Goal: Answer question/provide support

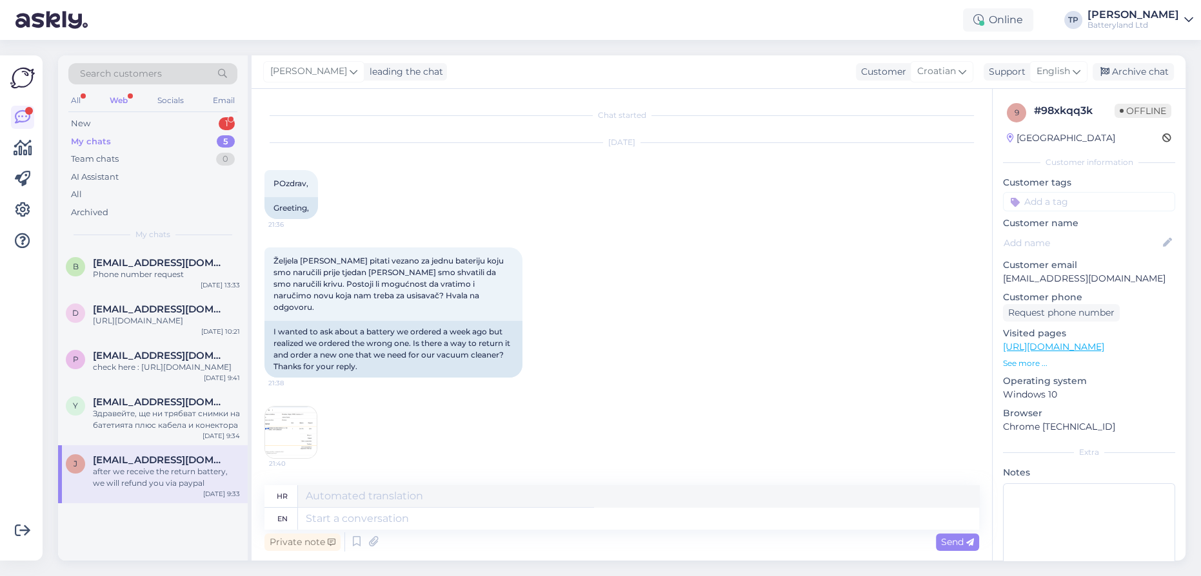
scroll to position [532, 0]
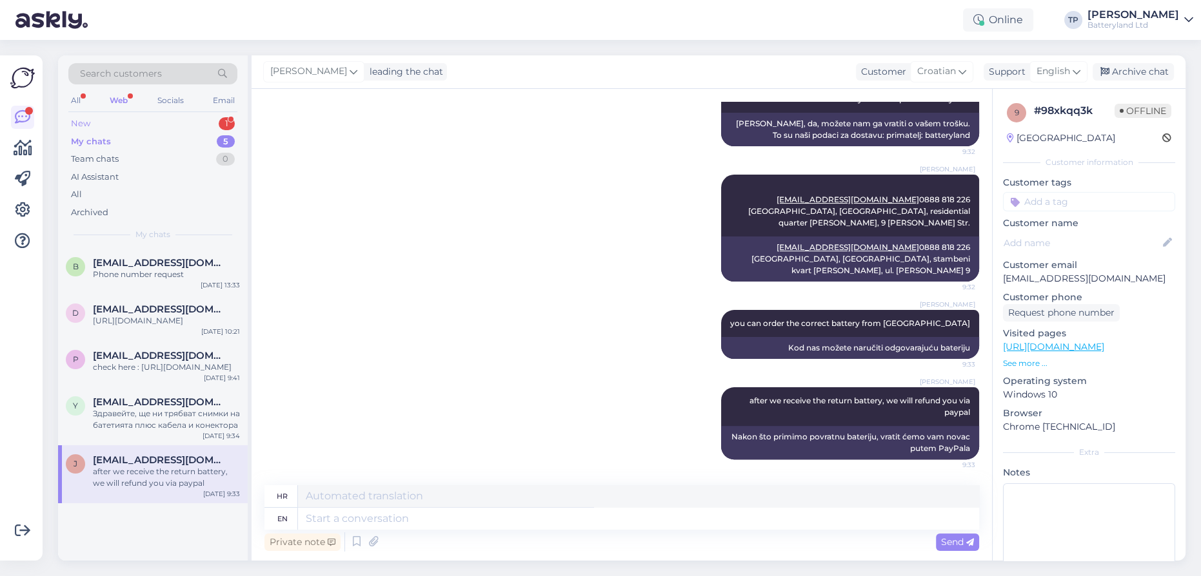
click at [201, 126] on div "New 1" at bounding box center [152, 124] width 169 height 18
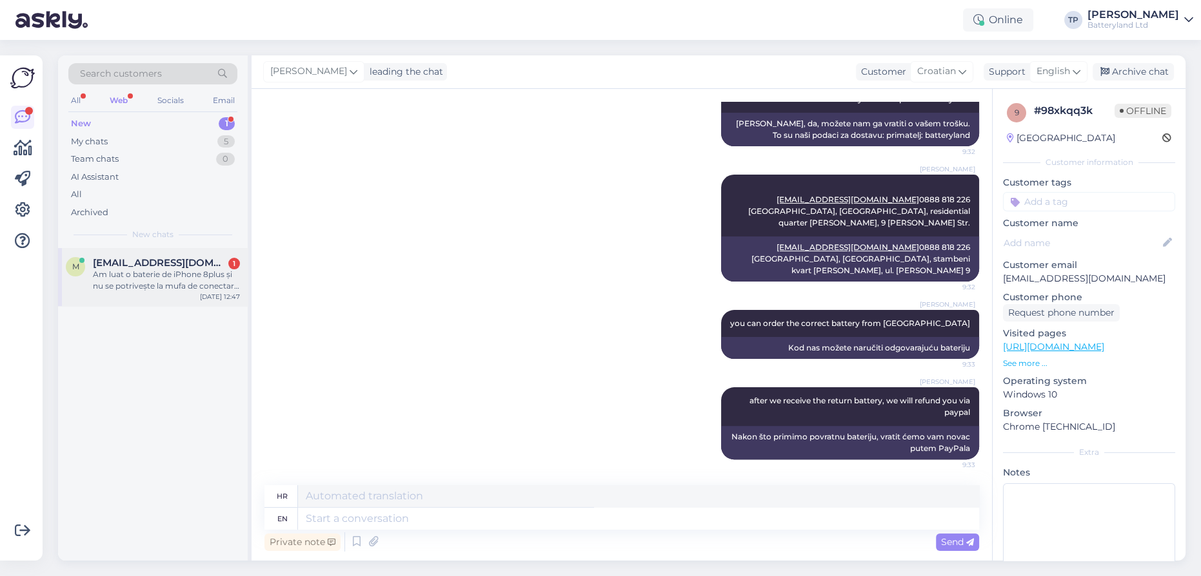
click at [194, 264] on span "[EMAIL_ADDRESS][DOMAIN_NAME]" at bounding box center [160, 263] width 134 height 12
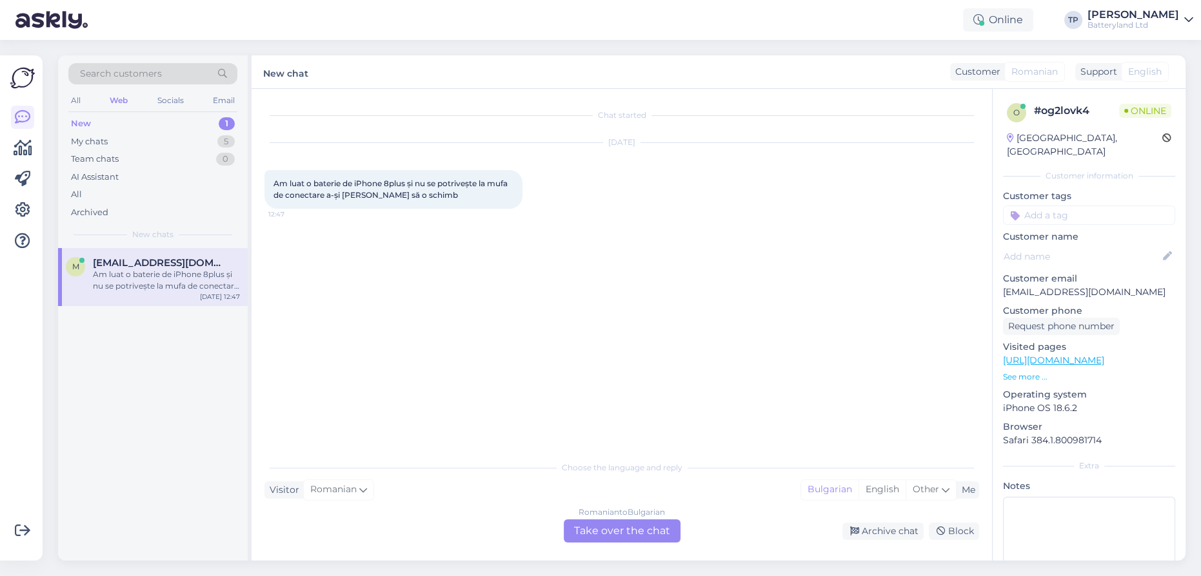
scroll to position [0, 0]
click at [598, 522] on div "Romanian to Bulgarian Take over the chat" at bounding box center [622, 531] width 117 height 23
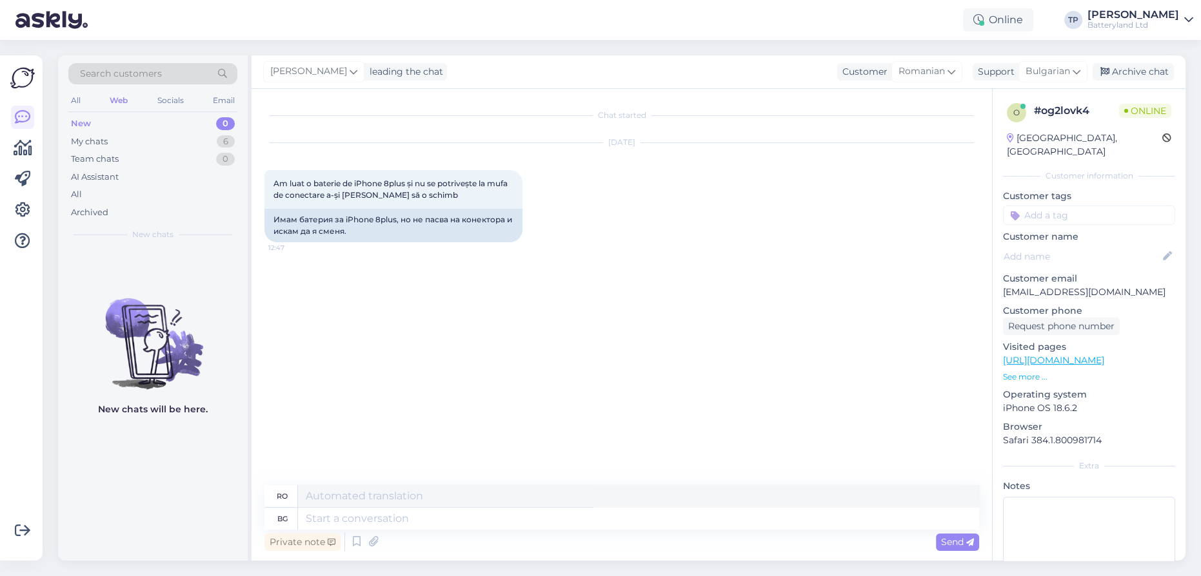
click at [600, 529] on textarea at bounding box center [638, 519] width 681 height 22
type textarea "Ис"
type textarea "Şi"
type textarea "[DEMOGRAPHIC_DATA]"
type textarea "Vrei"
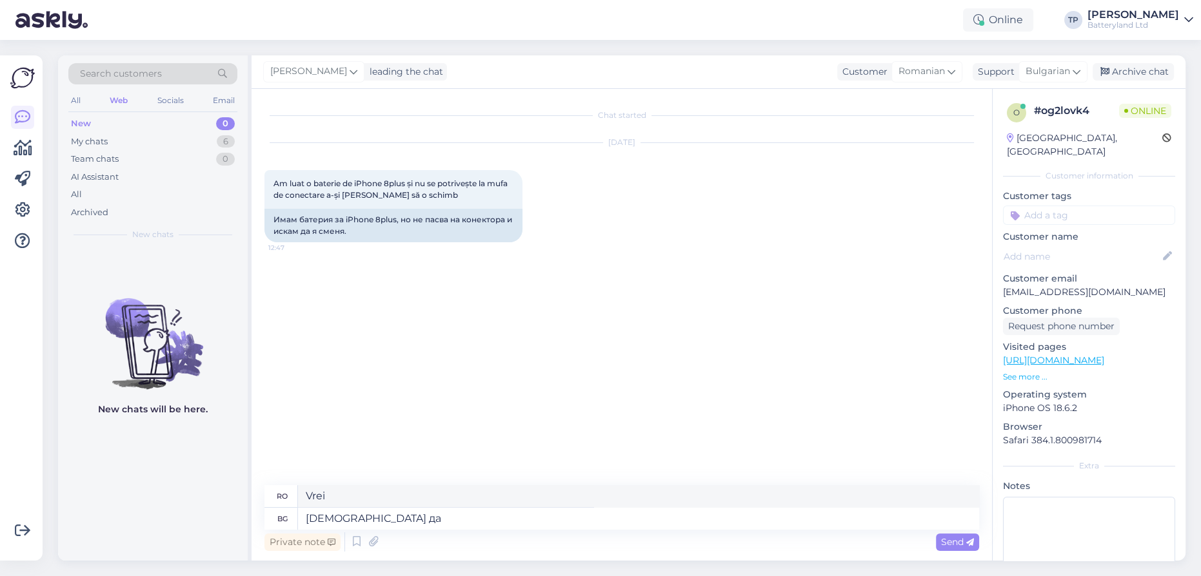
type textarea "[DEMOGRAPHIC_DATA] да с"
type textarea "Vrei să"
type textarea "Искате да си п"
type textarea "Vrei să fii"
type textarea "Искате да си поръчате"
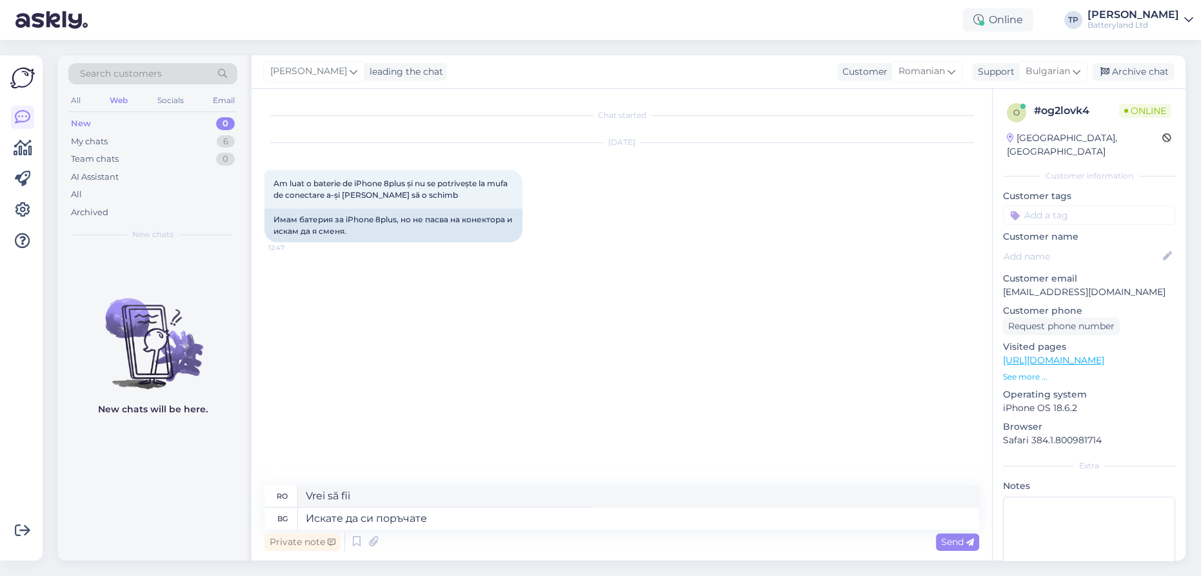
type textarea "Vrei să comanzi?"
type textarea "Искате да си поръчате батерия"
type textarea "Vrei să comanzi o baterie"
type textarea "Искате да си поръчате батерия от н"
type textarea "[DEMOGRAPHIC_DATA] să comandați o baterie de la"
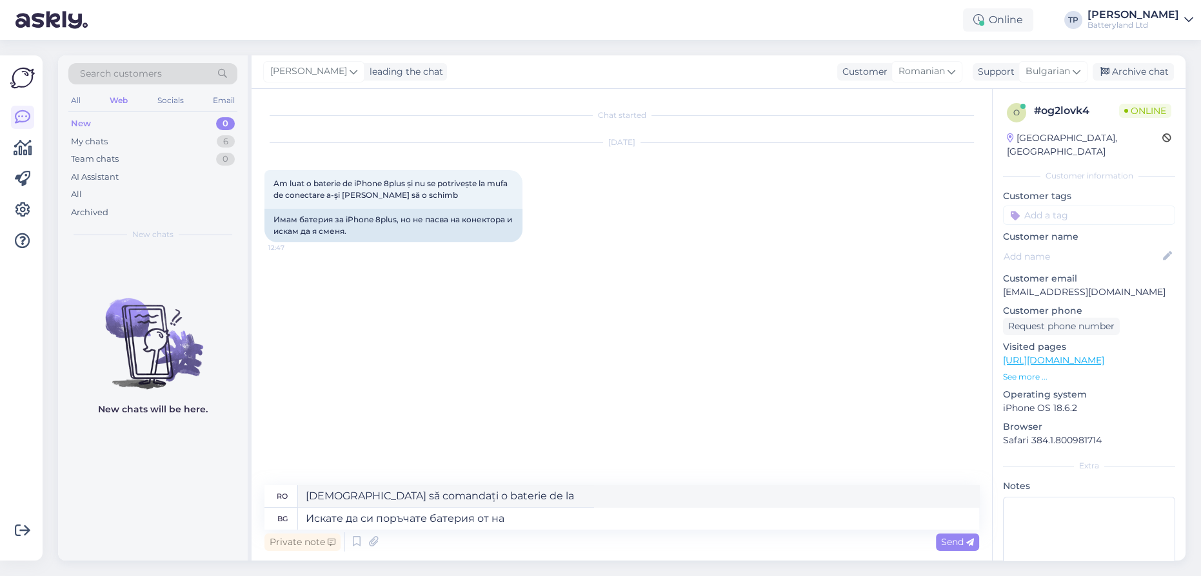
type textarea "[DEMOGRAPHIC_DATA] да си поръчате батерия от нас"
type textarea "[DEMOGRAPHIC_DATA] să comandați o baterie de la noi?"
type textarea "Искате да си поръчате батерия от нас?"
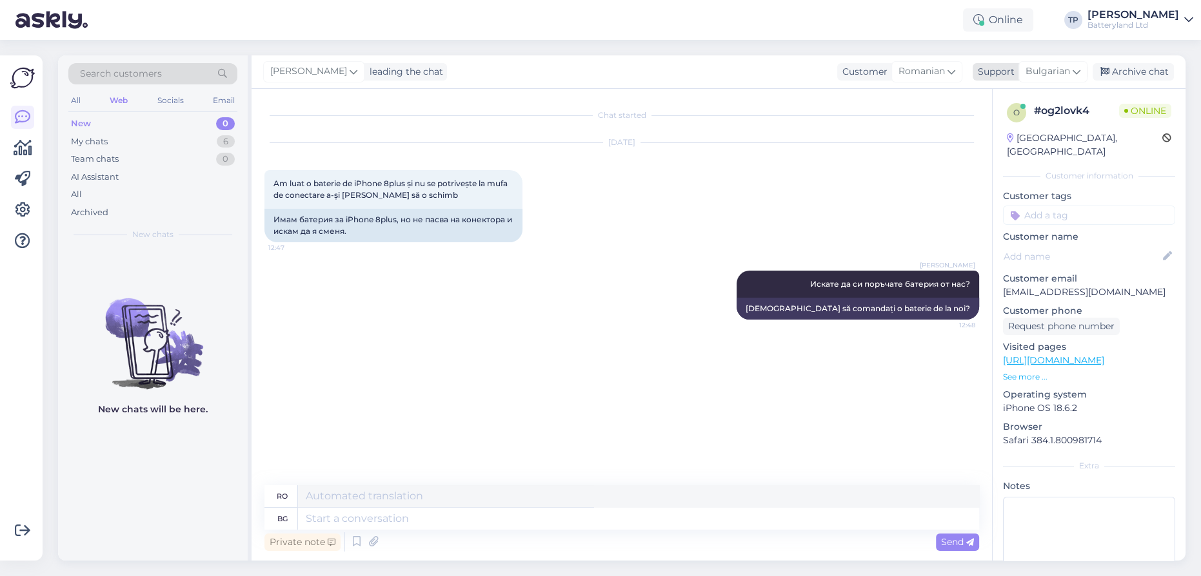
click at [1077, 72] on icon at bounding box center [1076, 71] width 8 height 14
type input "е"
type input "en"
click at [1005, 123] on link "English" at bounding box center [1030, 129] width 142 height 21
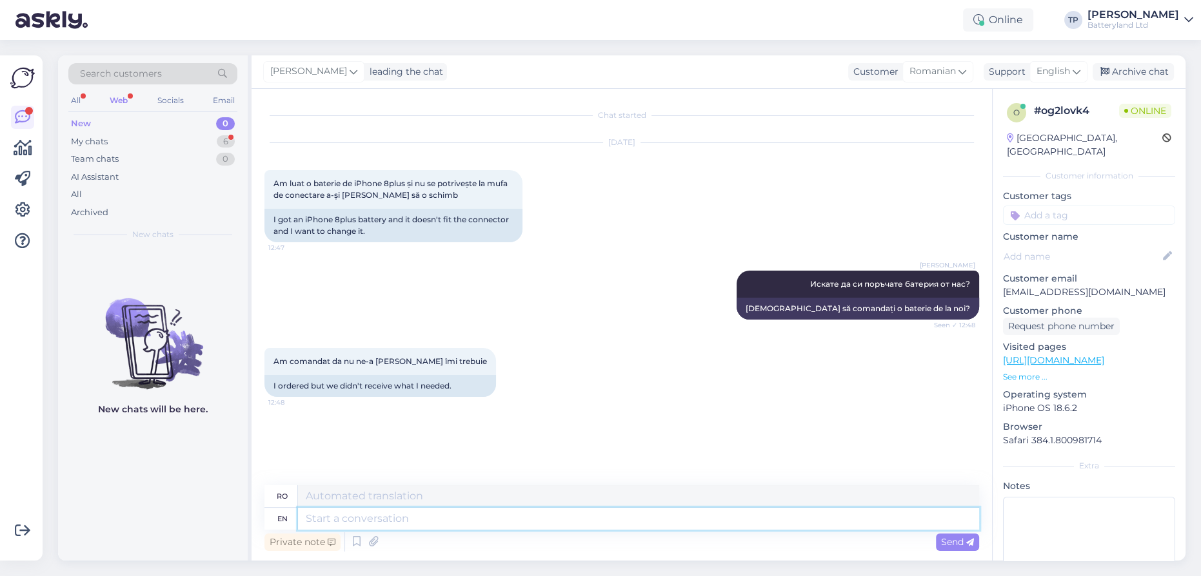
click at [373, 516] on textarea at bounding box center [638, 519] width 681 height 22
type textarea "tell"
type textarea "spune"
type textarea "tell me"
type textarea "spune-mi"
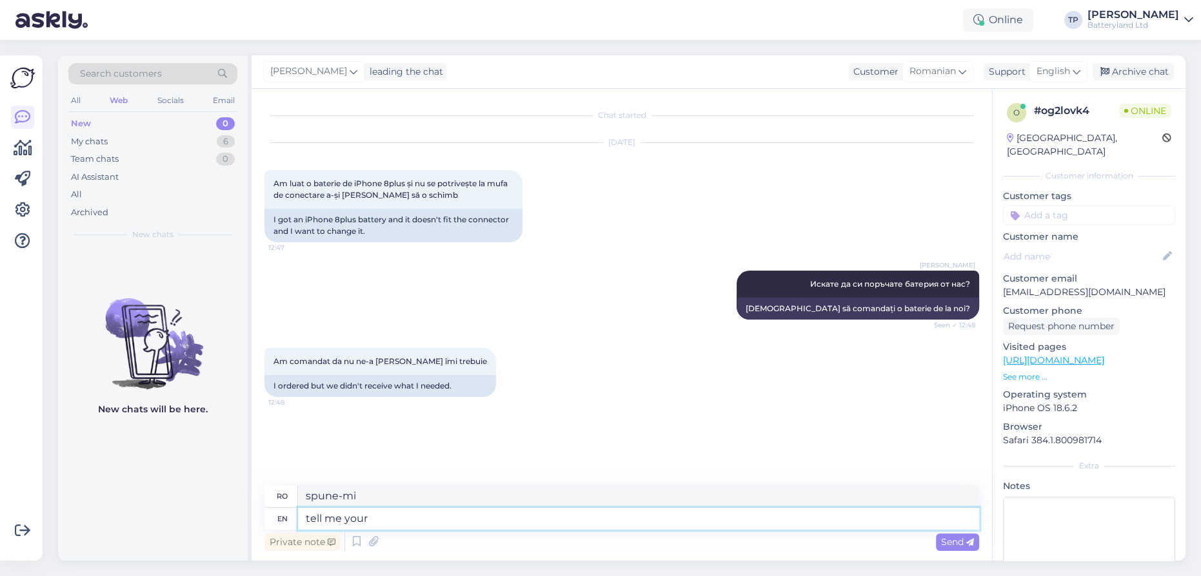
type textarea "tell me your"
type textarea "spune-mi al tău"
type textarea "tell me your order"
type textarea "spune-mi comanda ta"
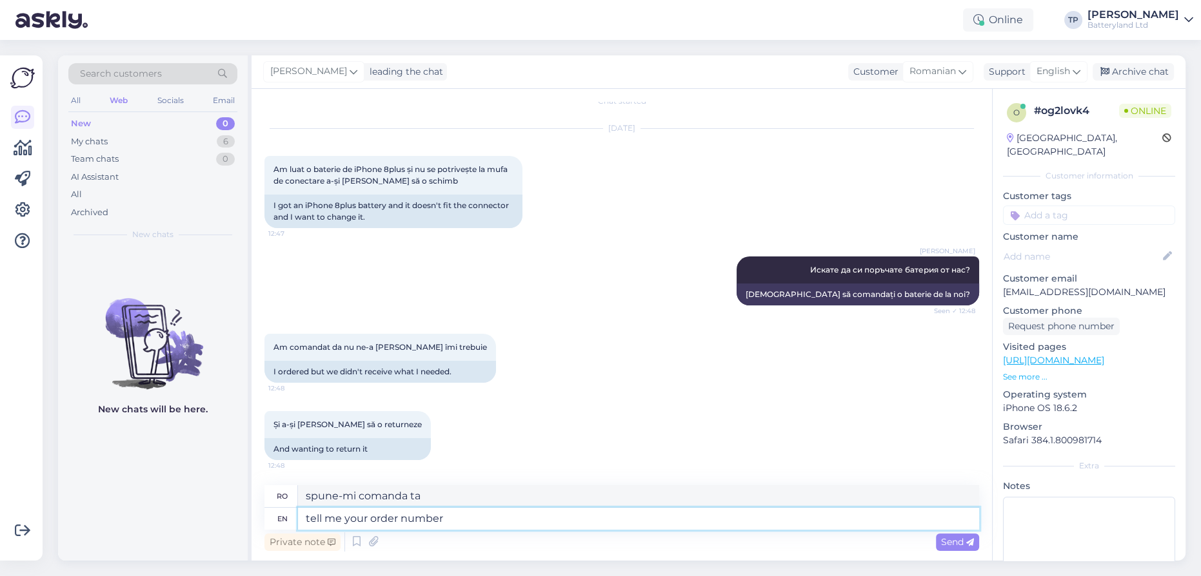
type textarea "tell me your order number"
type textarea "spune-mi numărul comenzii tale"
type textarea "tell me your order number please"
type textarea "Spune-mi te rog numărul comenzii tale"
type textarea "tell me your order number please?"
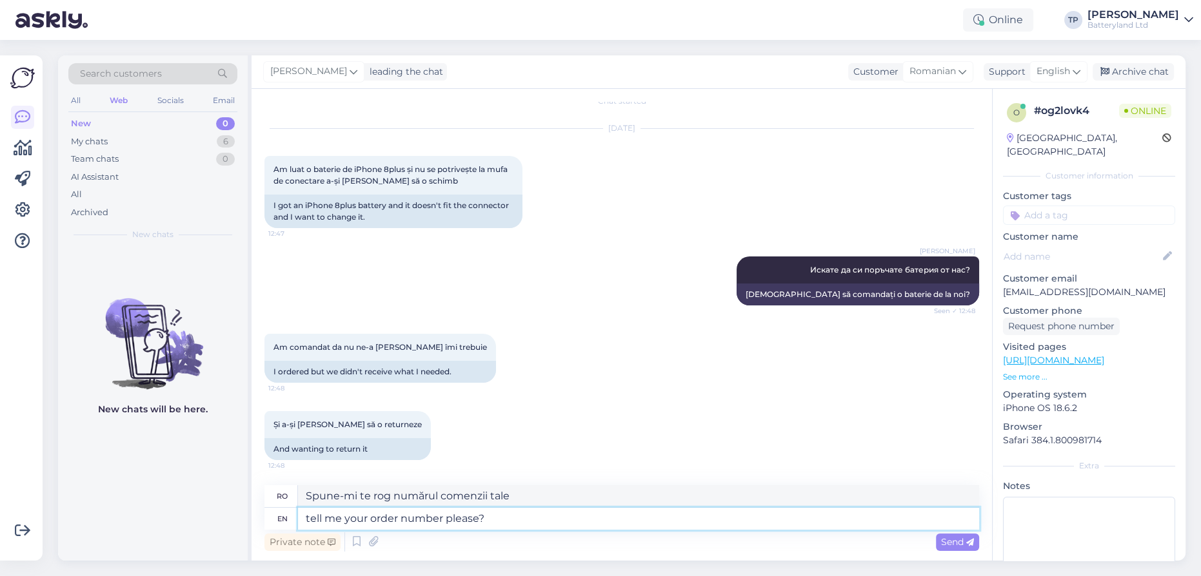
type textarea "Spune-mi te rog numărul comenzii tale?"
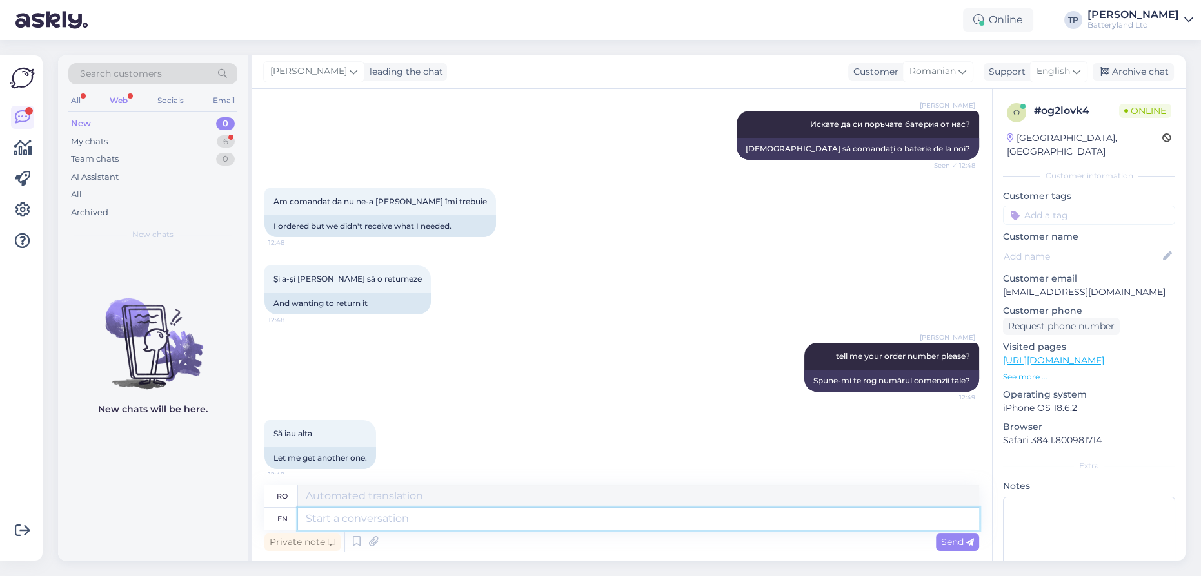
scroll to position [169, 0]
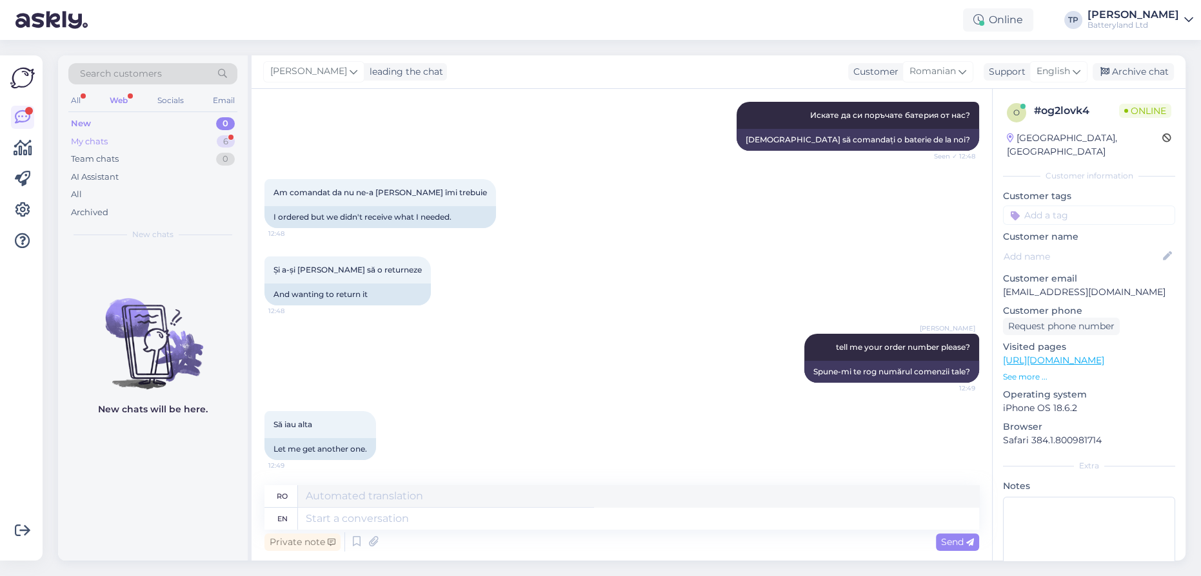
click at [198, 133] on div "My chats 6" at bounding box center [152, 142] width 169 height 18
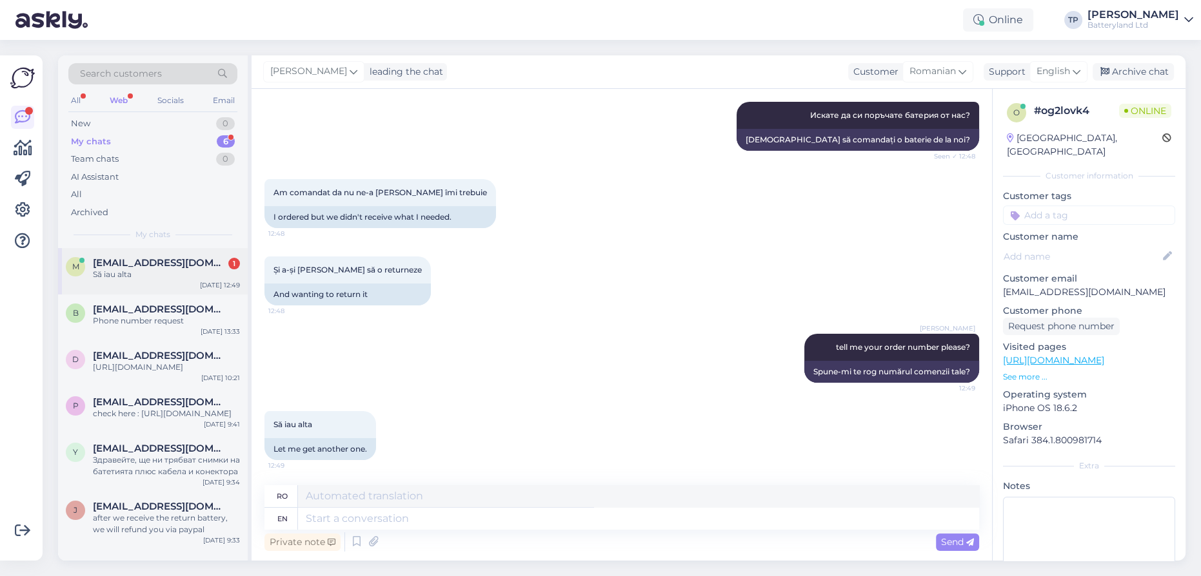
click at [190, 250] on div "M [EMAIL_ADDRESS][DOMAIN_NAME] 1 Să iau alta [DATE] 12:49" at bounding box center [153, 271] width 190 height 46
click at [372, 520] on textarea at bounding box center [638, 519] width 681 height 22
drag, startPoint x: 1001, startPoint y: 278, endPoint x: 1161, endPoint y: 280, distance: 159.9
click at [1161, 280] on div "o # og2lovk4 Online [GEOGRAPHIC_DATA], Olteniţa Customer information Customer t…" at bounding box center [1088, 361] width 193 height 544
copy p "[EMAIL_ADDRESS][DOMAIN_NAME]"
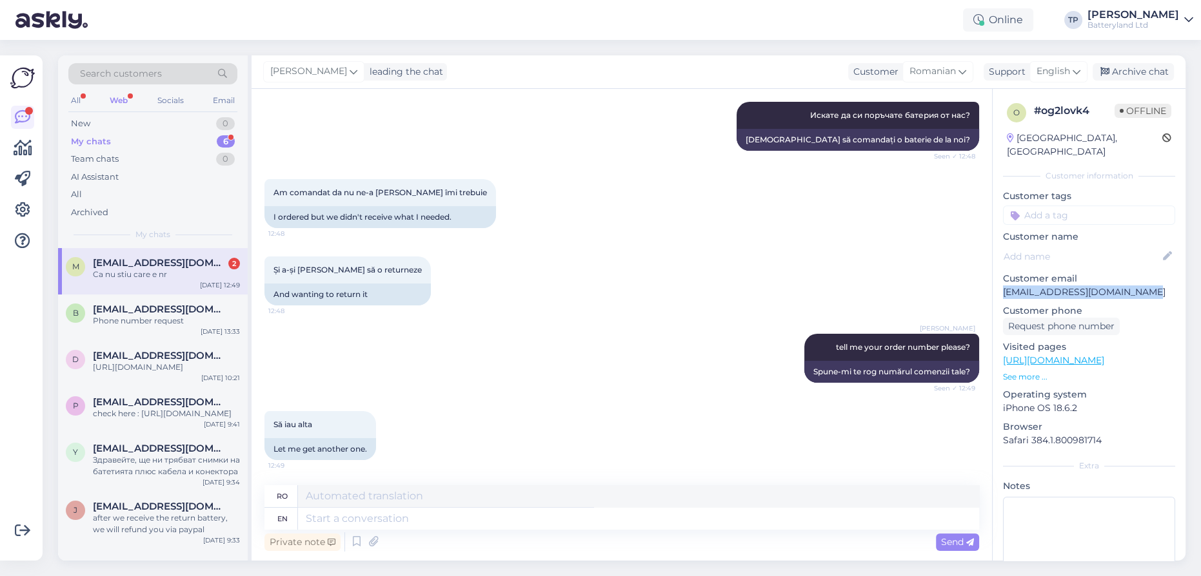
scroll to position [405, 0]
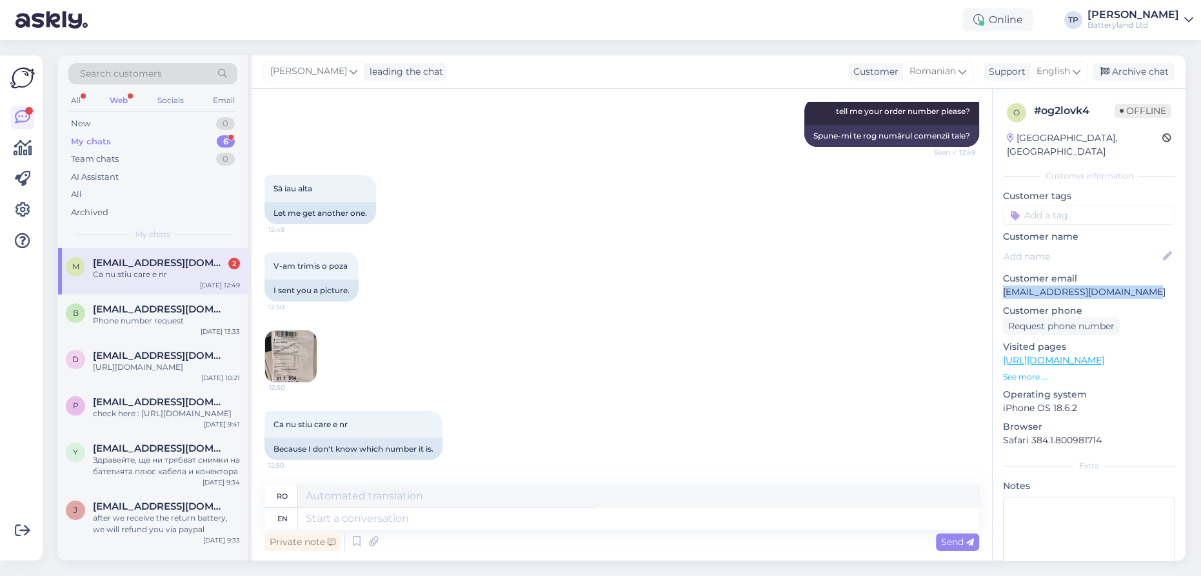
click at [290, 362] on img at bounding box center [291, 357] width 52 height 52
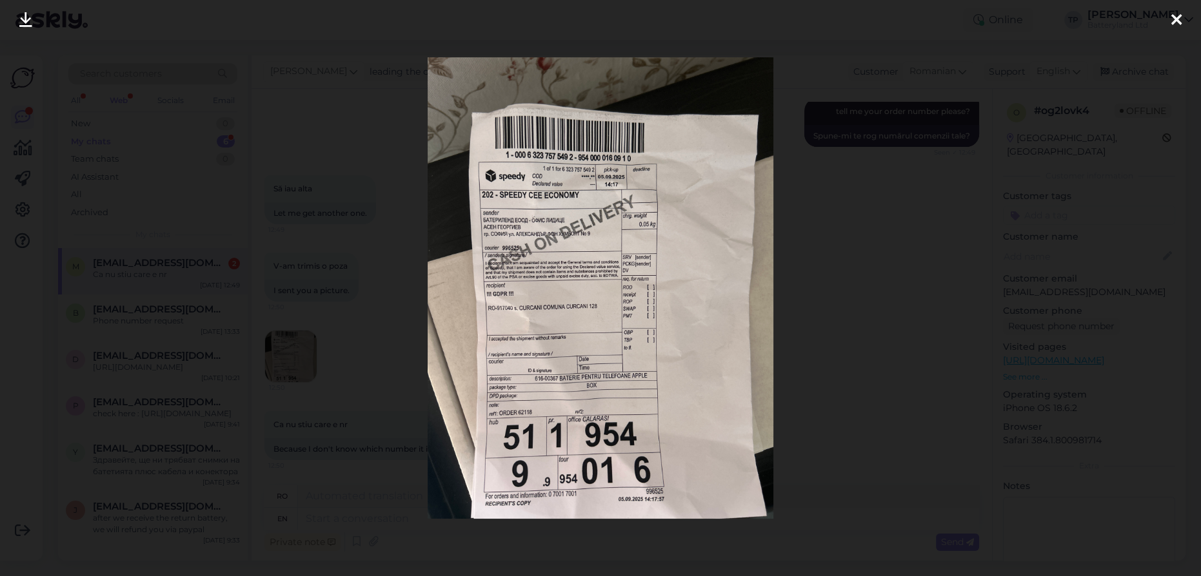
click at [290, 362] on div at bounding box center [600, 288] width 1201 height 576
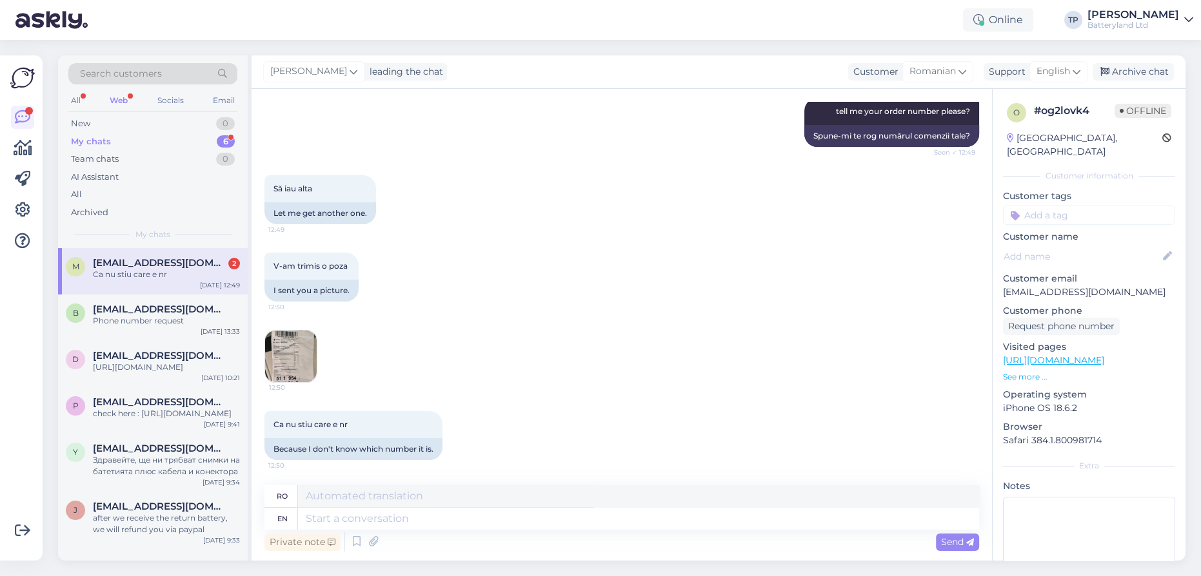
click at [284, 349] on img at bounding box center [291, 357] width 52 height 52
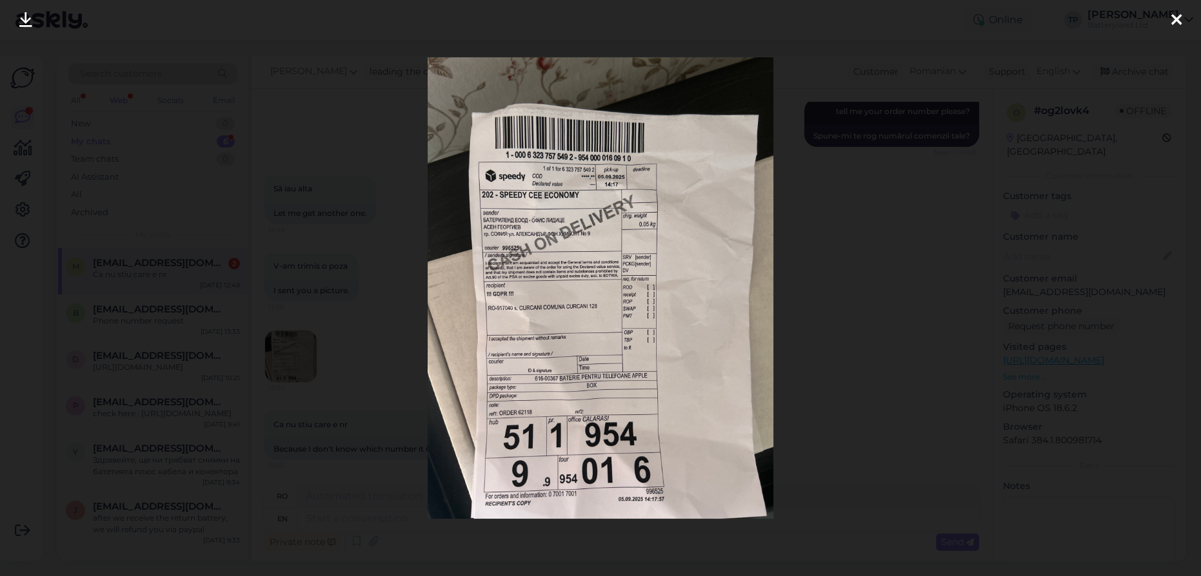
click at [1169, 19] on div at bounding box center [1176, 20] width 26 height 41
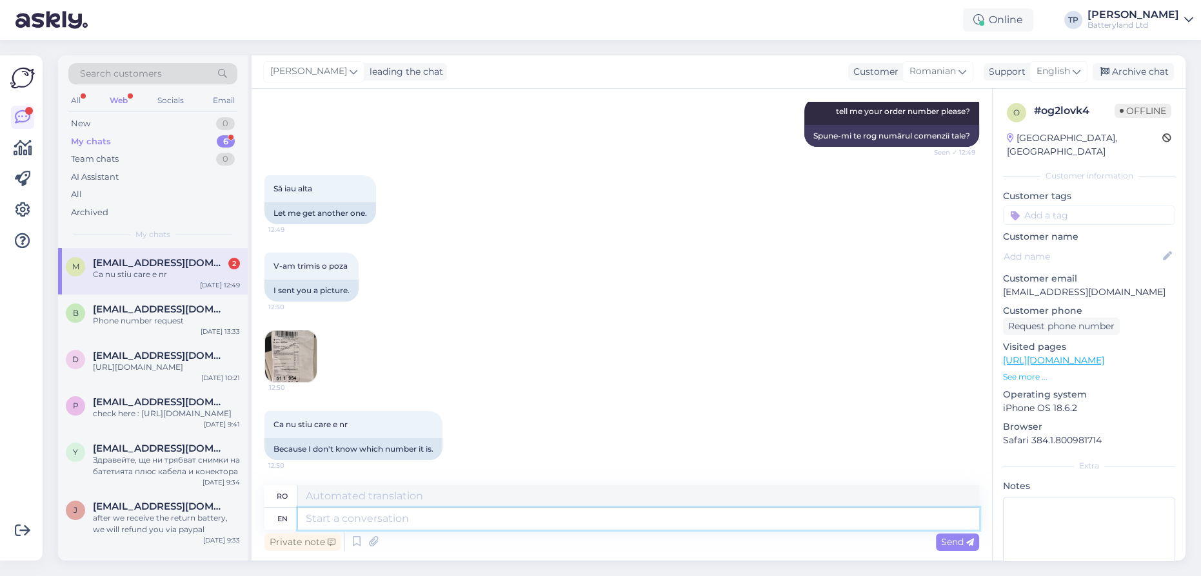
click at [452, 524] on textarea at bounding box center [638, 519] width 681 height 22
type textarea "this"
type textarea "acest"
type textarea "this is"
type textarea "asta este"
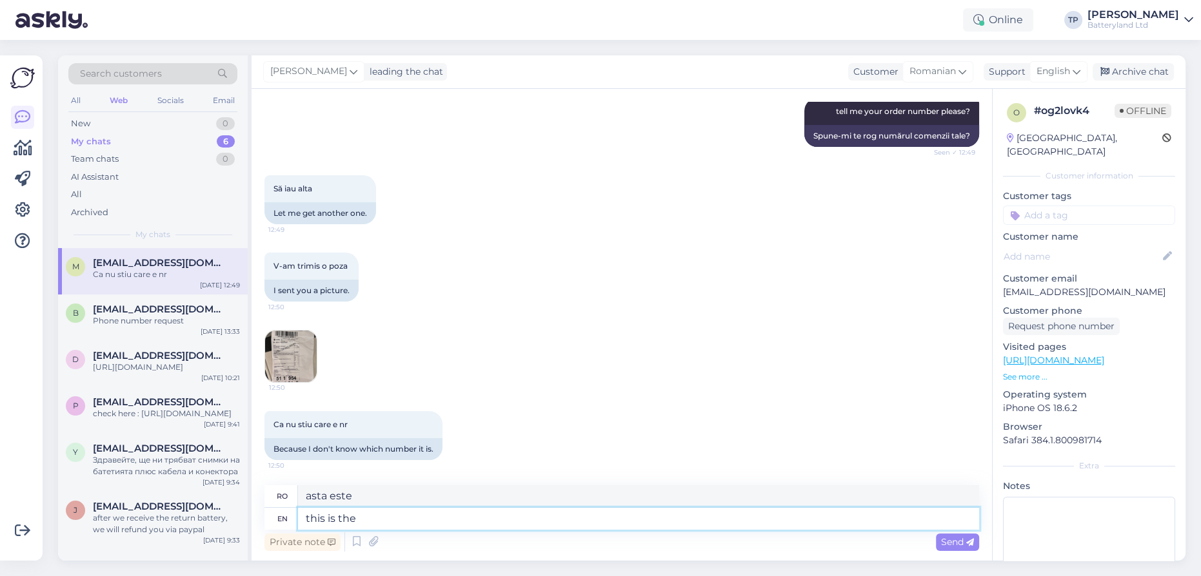
type textarea "this is the"
type textarea "acesta este"
type textarea "this is the deli"
type textarea "aceasta este dela"
type textarea "this is the delive"
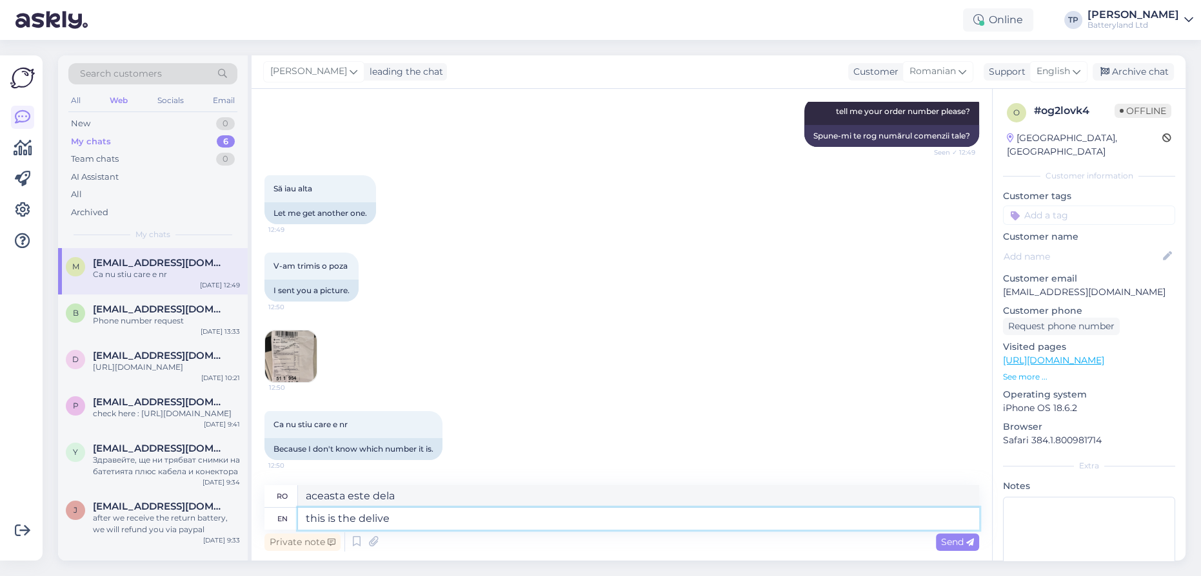
type textarea "aceasta este delicatesa"
type textarea "this is the delivery"
type textarea "aceasta este livrarea"
type textarea "this is the delivery note.ok,"
type textarea "aceasta este note.ok,"
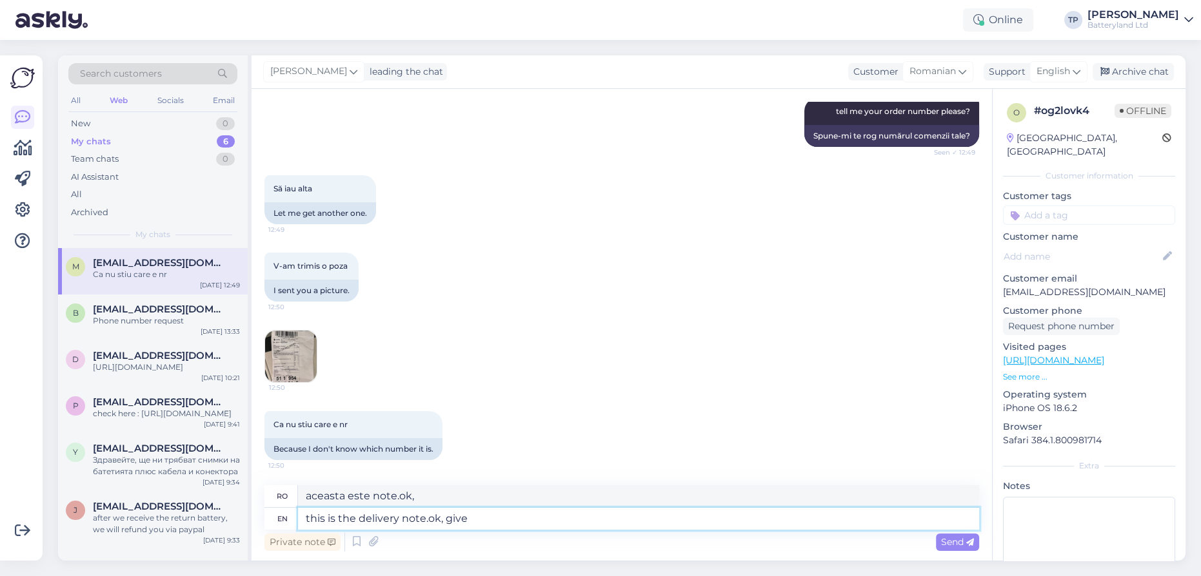
type textarea "this is the delivery note.ok, give"
type textarea "Aceasta este note.ok, dați"
type textarea "this is the delivery note.ok, give me t"
type textarea "Aceasta este note.ok, dă-mi"
type textarea "this is the delivery note.ok, give me the"
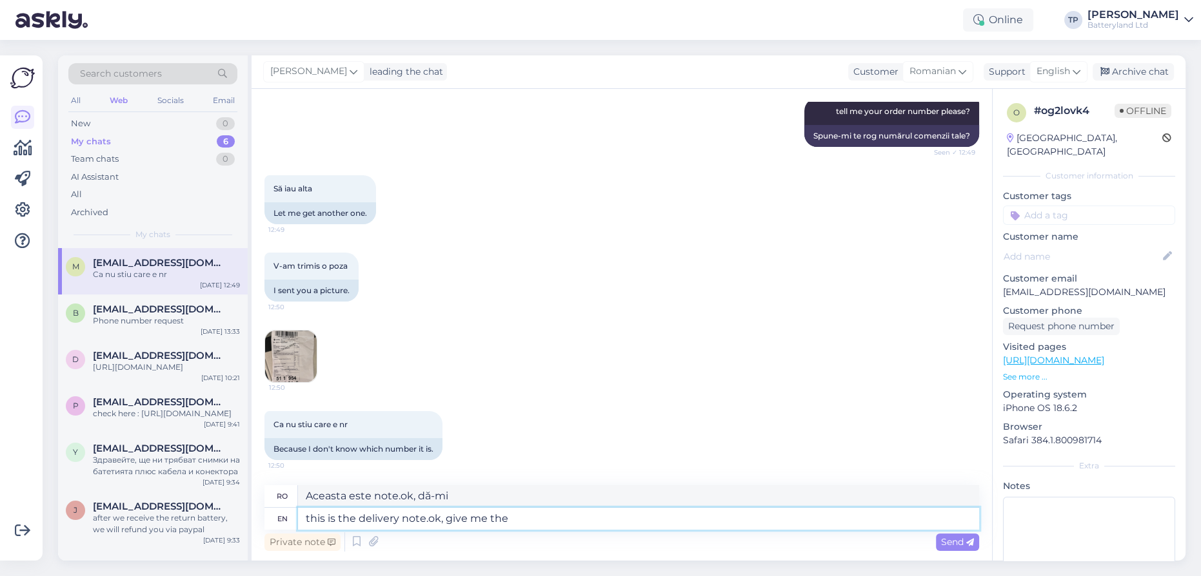
type textarea "Aceasta este note.ok, dă-mi-o"
type textarea "this is the delivery note.ok, give me the warranty"
type textarea "Aceasta este note.ok, dați-mi garanția."
type textarea "this is the delivery note.ok, give me the warranty number"
type textarea "Aceasta este note.ok, dă-mi numărul de garanție."
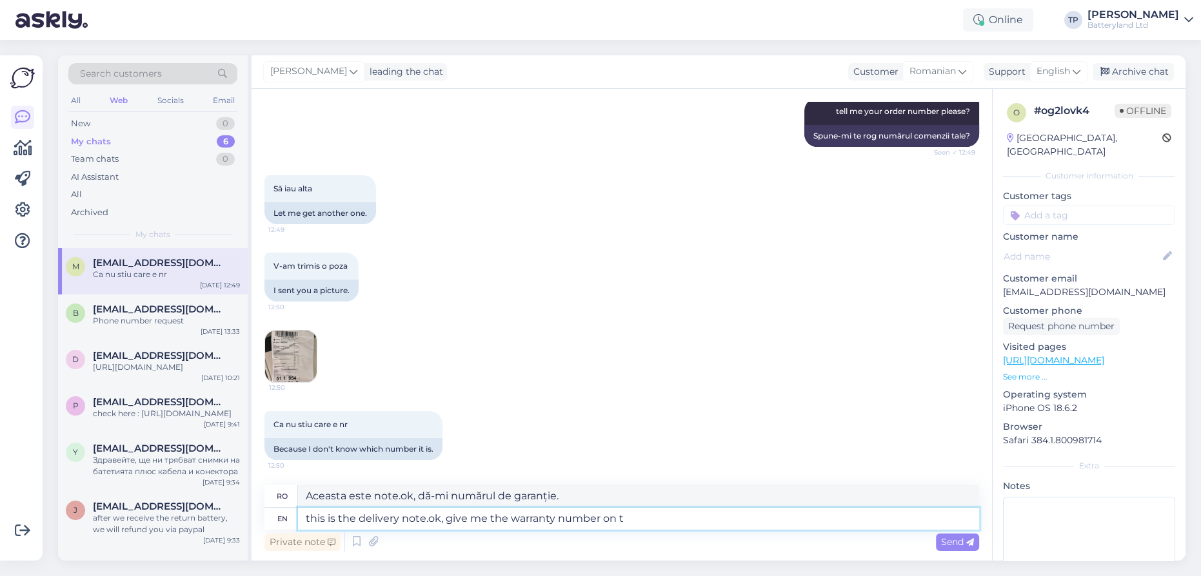
type textarea "this is the delivery note.ok, give me the warranty number on th"
type textarea "Aceasta este note.ok, dă-mi numărul de garanție de pe"
type textarea "this is the delivery note.ok, give me the warranty number on the warranty"
type textarea "Aceasta este note.ok, dă-mi numărul de garanție de pe certificatul de garanție."
type textarea "this is the delivery note.ok, give me the warranty number on the warranty card"
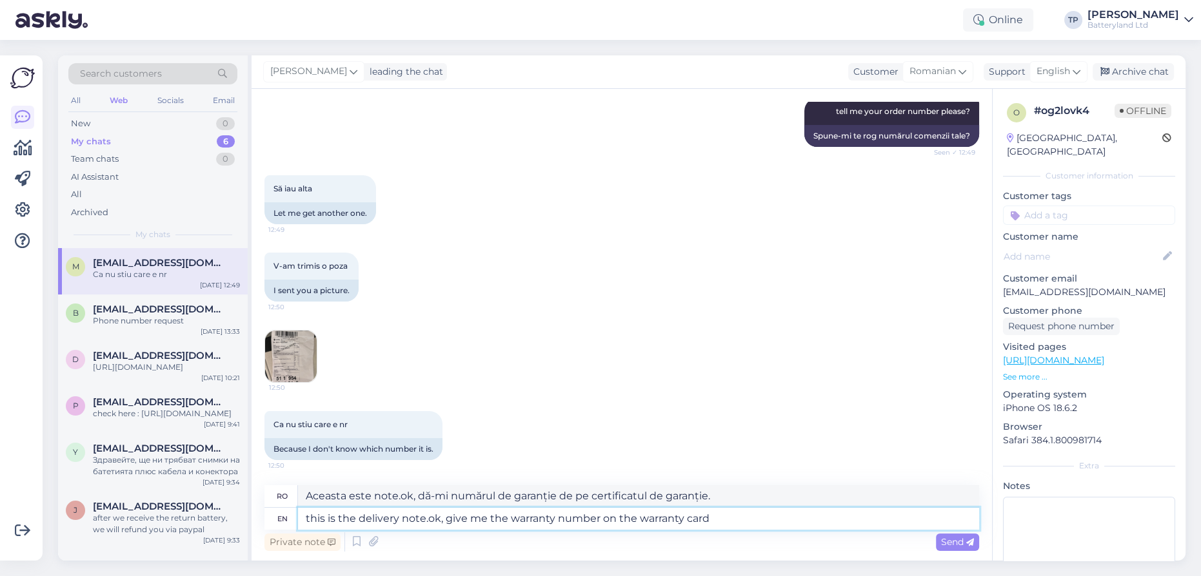
type textarea "Aceasta este note.ok, dă-mi numărul de garanție de pe cardul de garanție."
type textarea "this is the delivery note.ok, give me the warranty number on the warranty card …"
type textarea "Aceasta este note.ok, dă-mi numărul de garanție de pe cardul de garanție PLR."
type textarea "this is the delivery note.ok, give me the warranty number on the warranty card …"
type textarea "Aceasta este note.ok, dați-mi numărul de garanție de pe cardul de garanție, vă …"
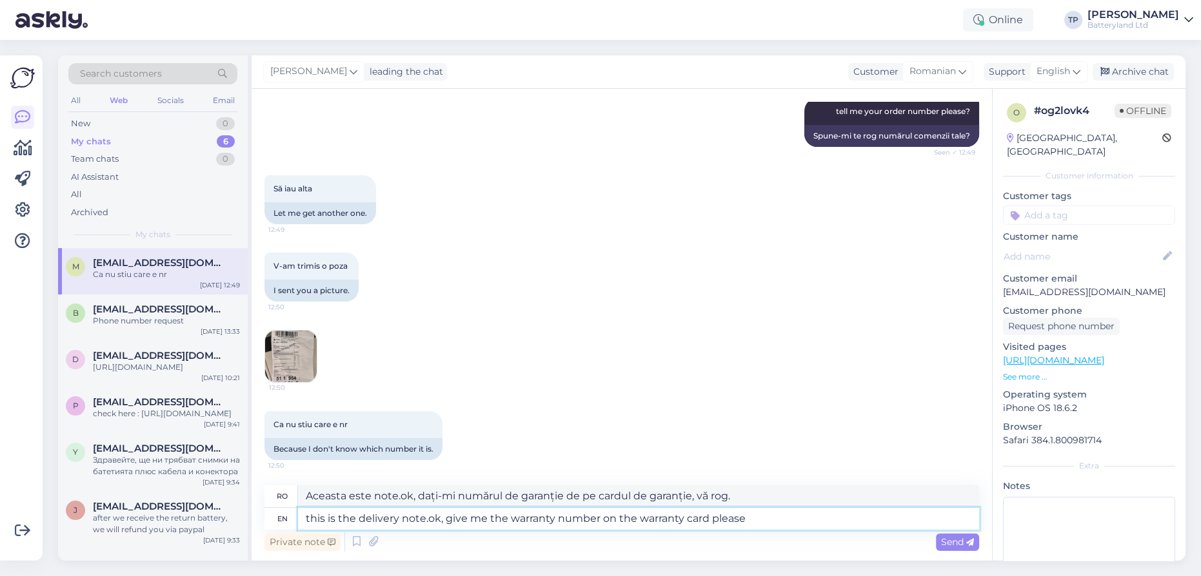
click at [426, 520] on textarea "this is the delivery note.ok, give me the warranty number on the warranty card …" at bounding box center [638, 519] width 681 height 22
type textarea "this is the delivery note. ok, give me the warranty number on the warranty card…"
type textarea "Aceasta este nota de livrare. Ok, dați-mi numărul de garanție de pe cardul de g…"
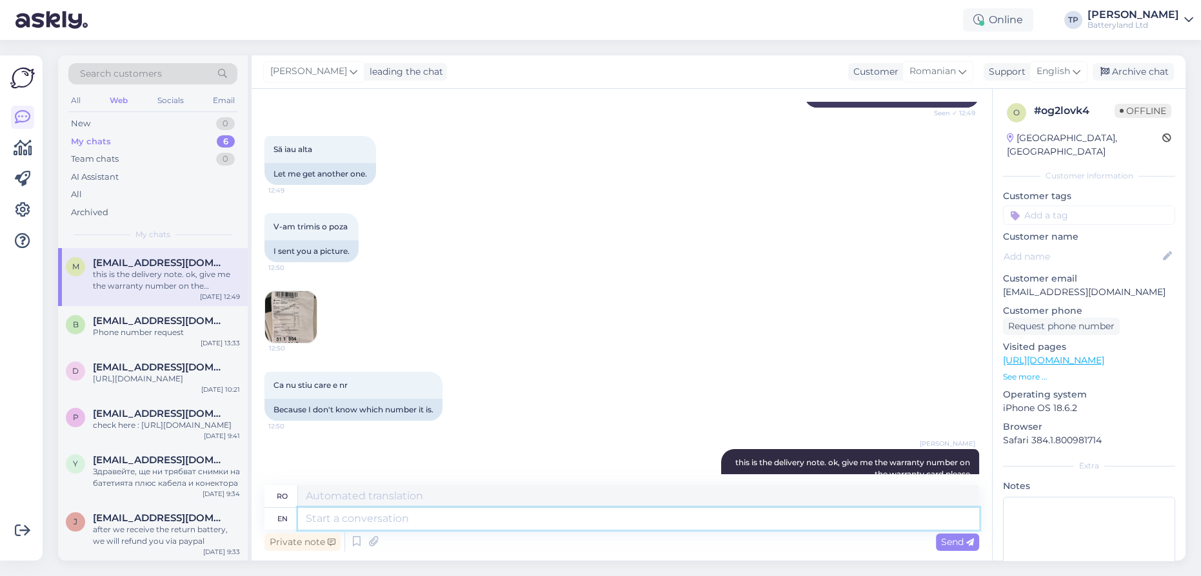
scroll to position [447, 0]
